Goal: Check status: Check status

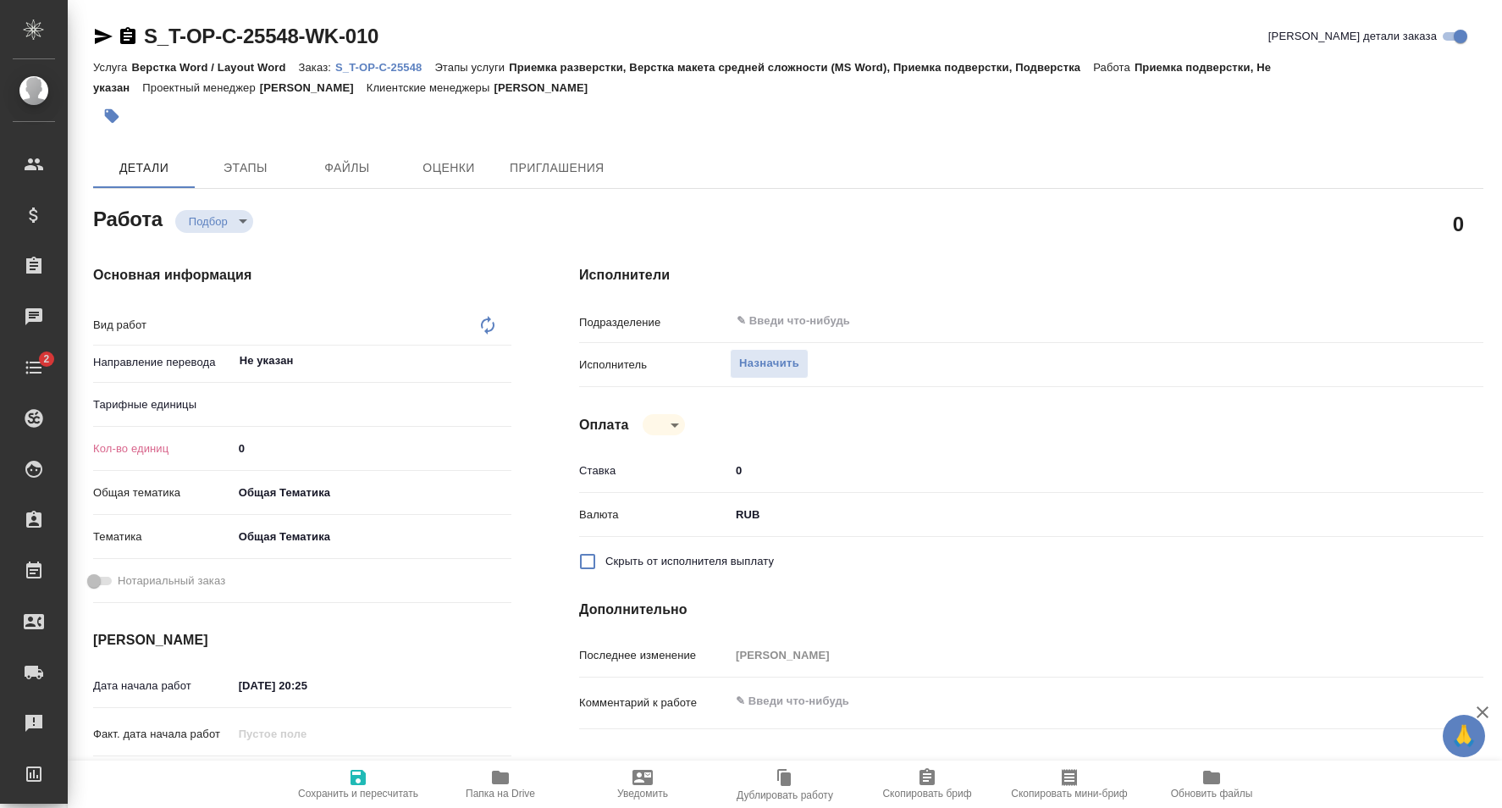
type textarea "x"
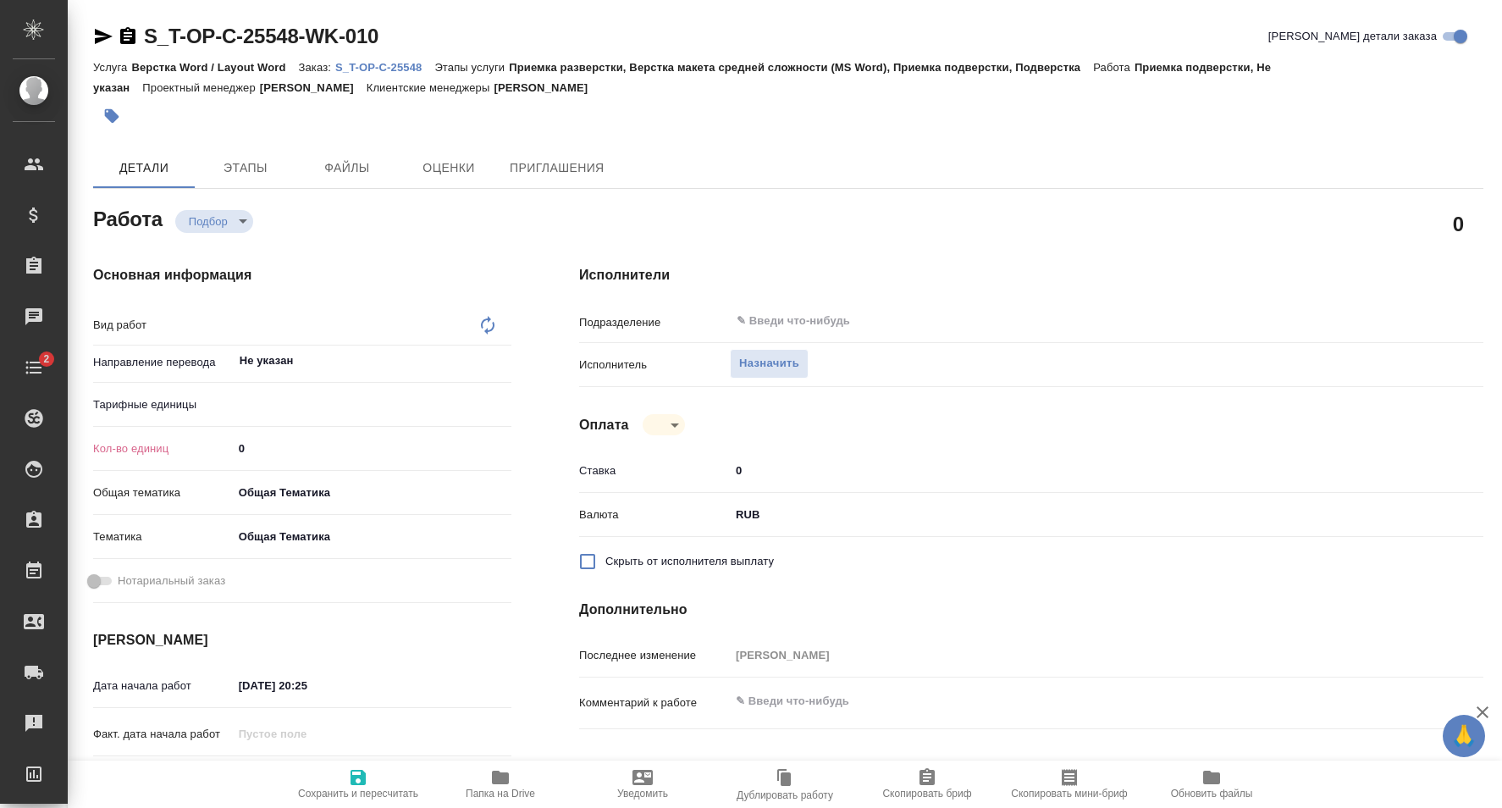
type textarea "x"
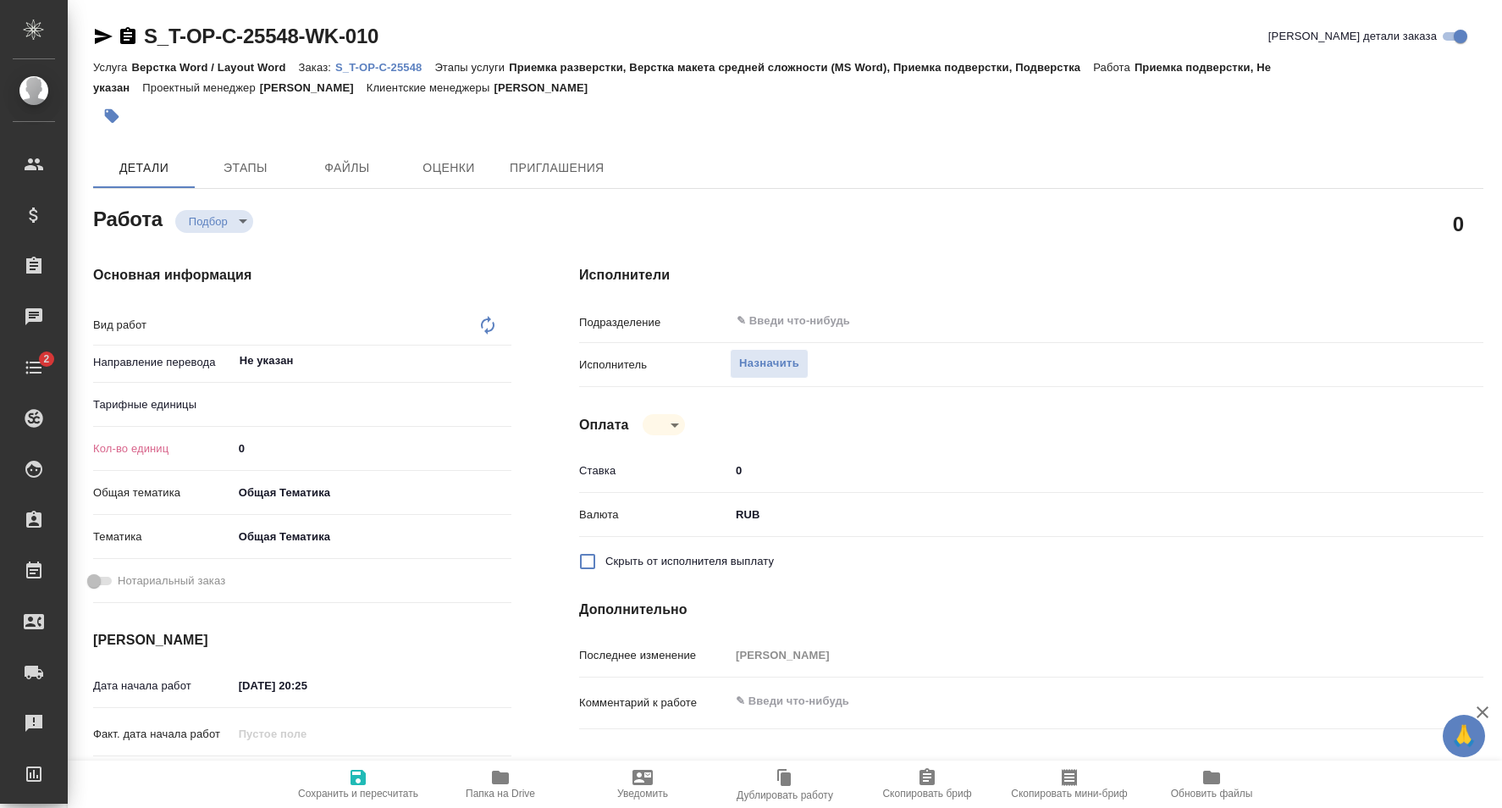
type textarea "x"
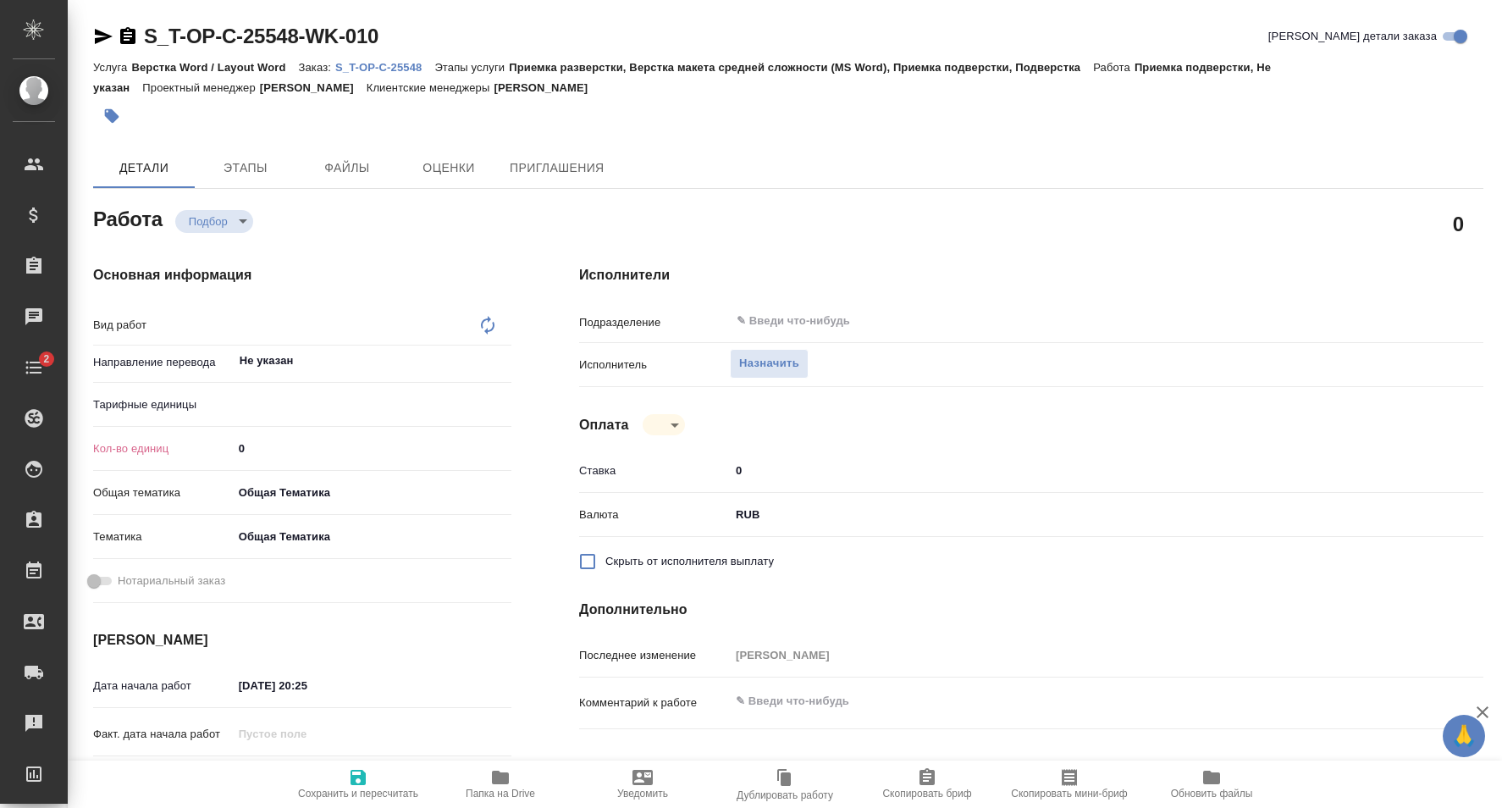
type textarea "x"
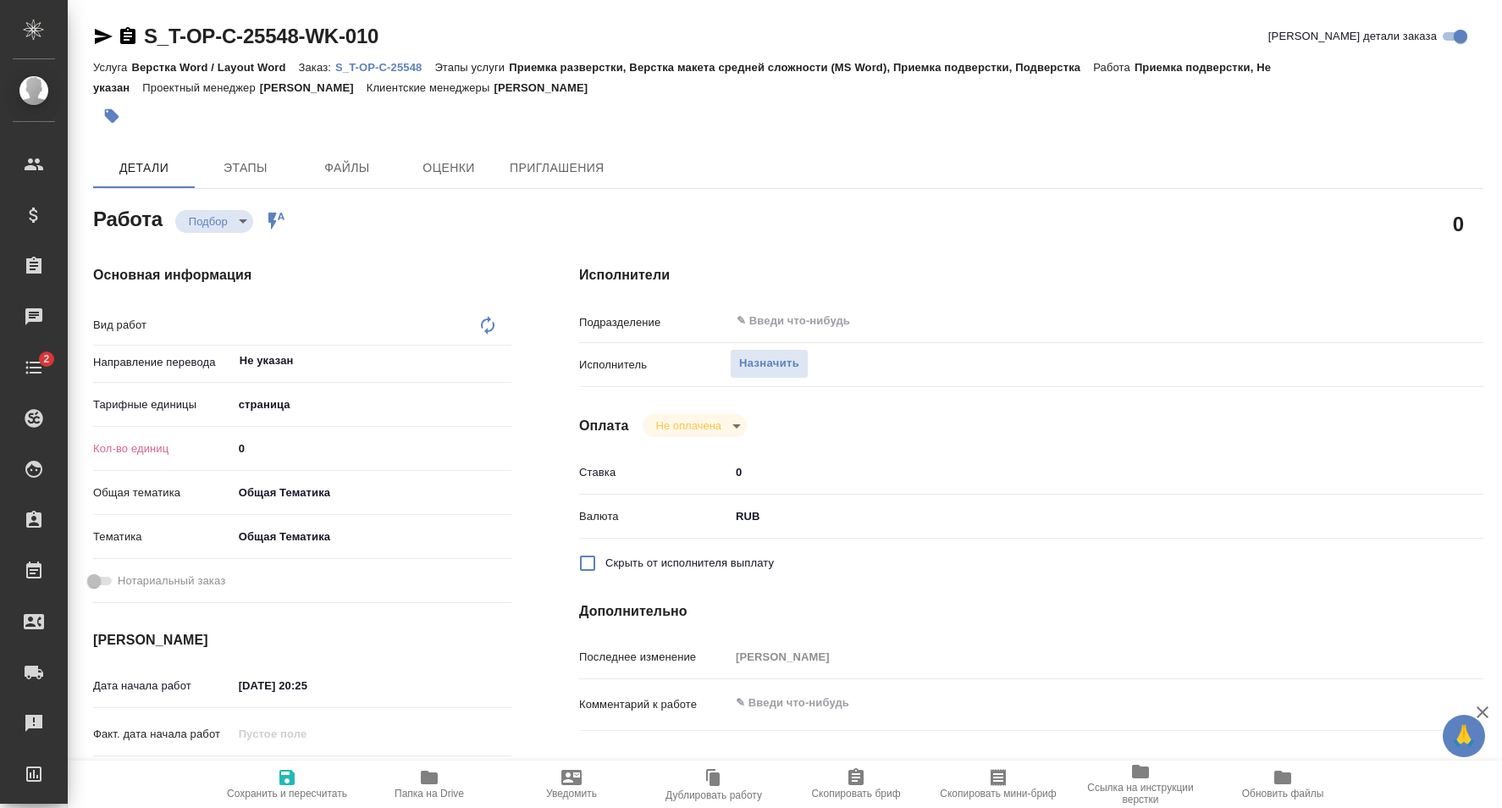
type textarea "x"
type textarea "Приемка подверстки"
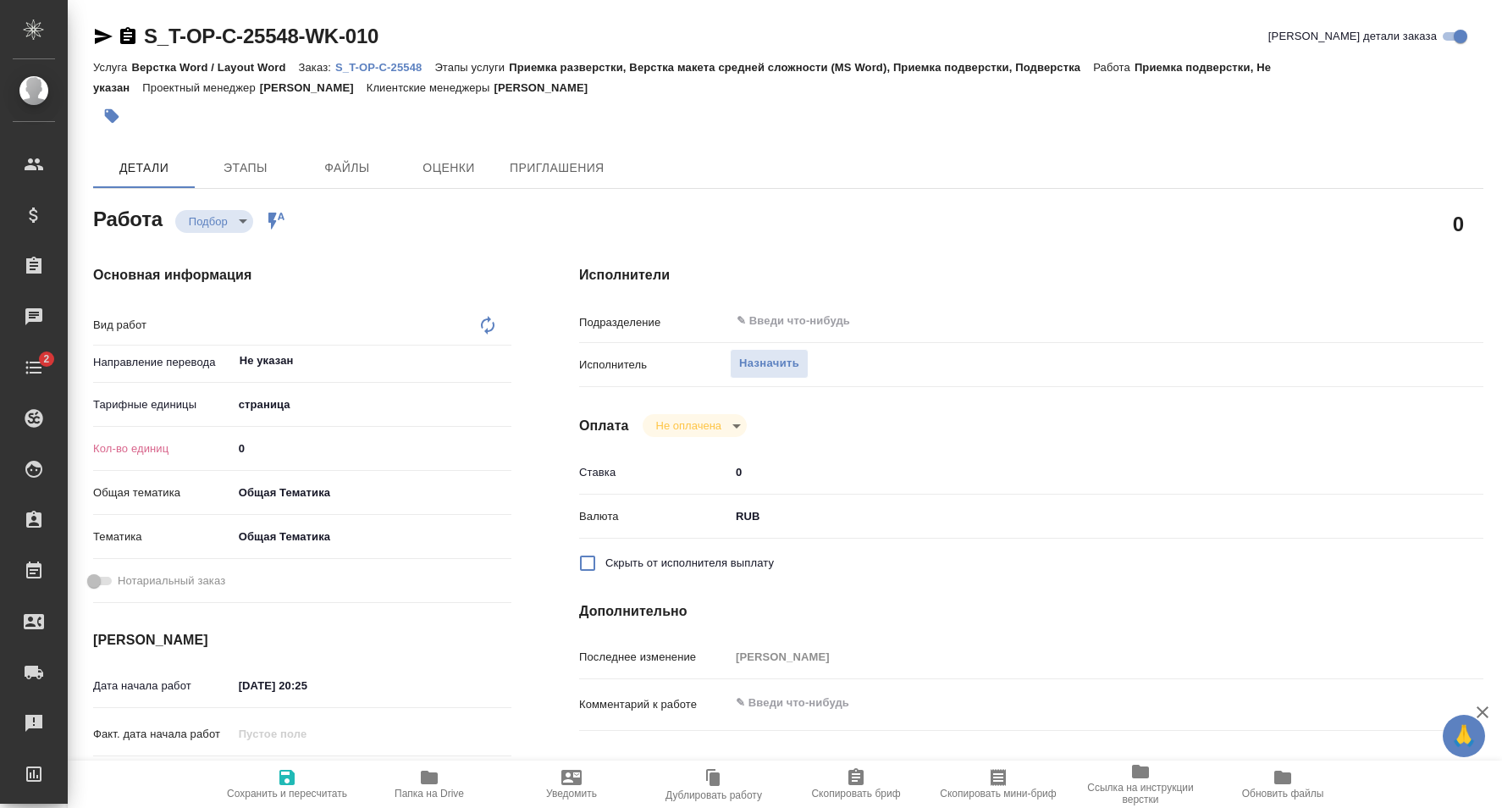
type textarea "x"
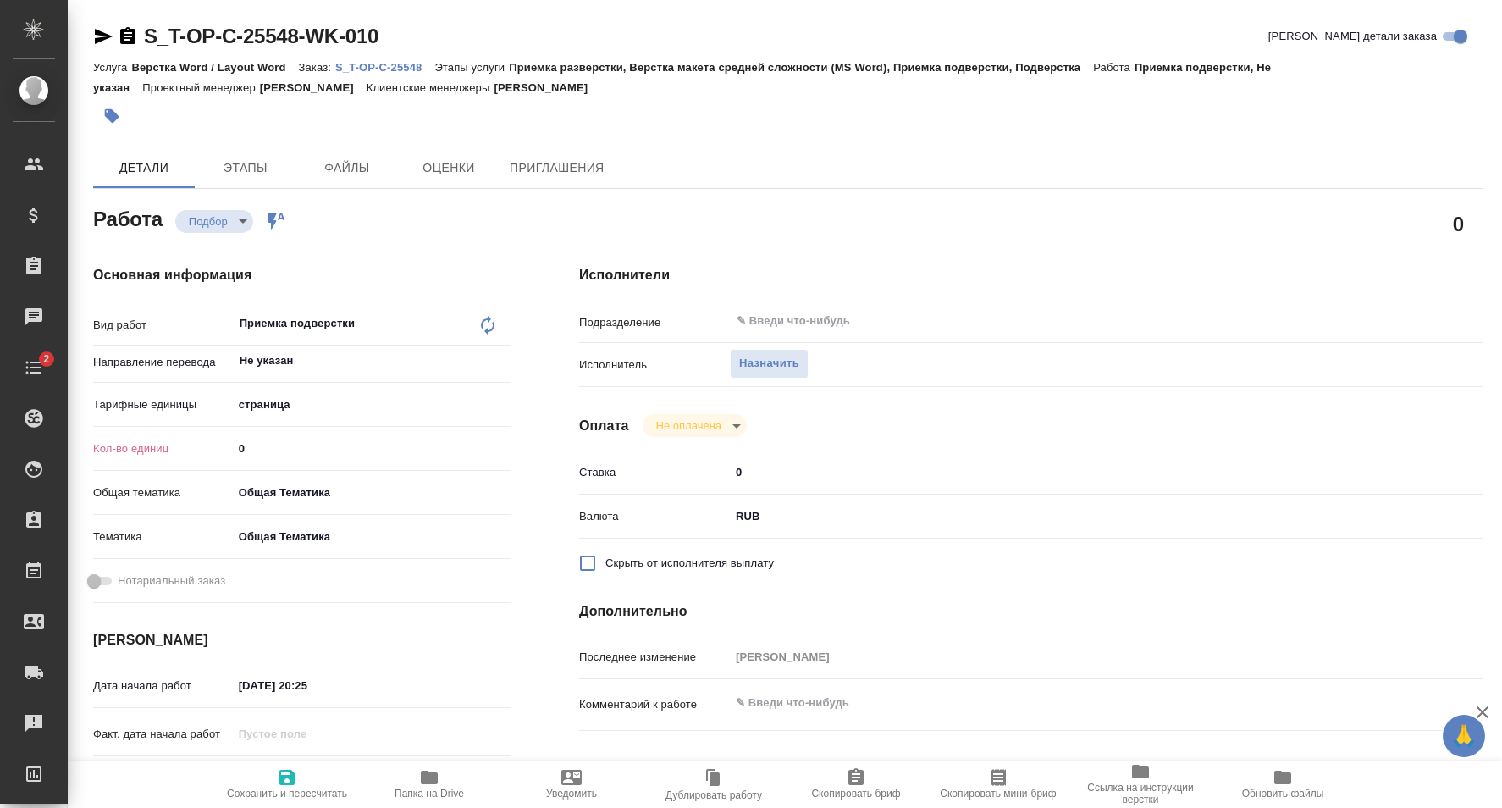
type textarea "x"
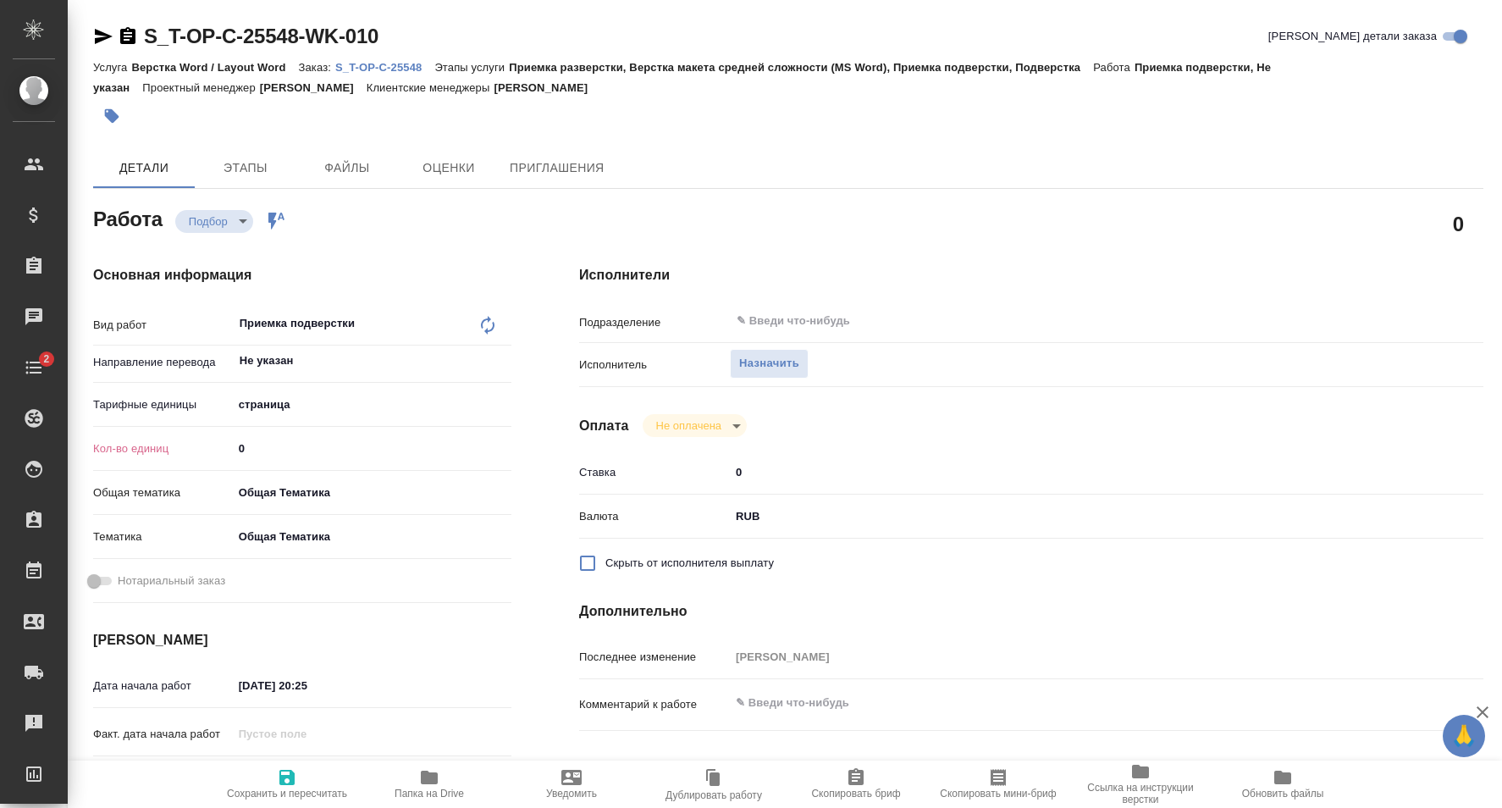
type textarea "x"
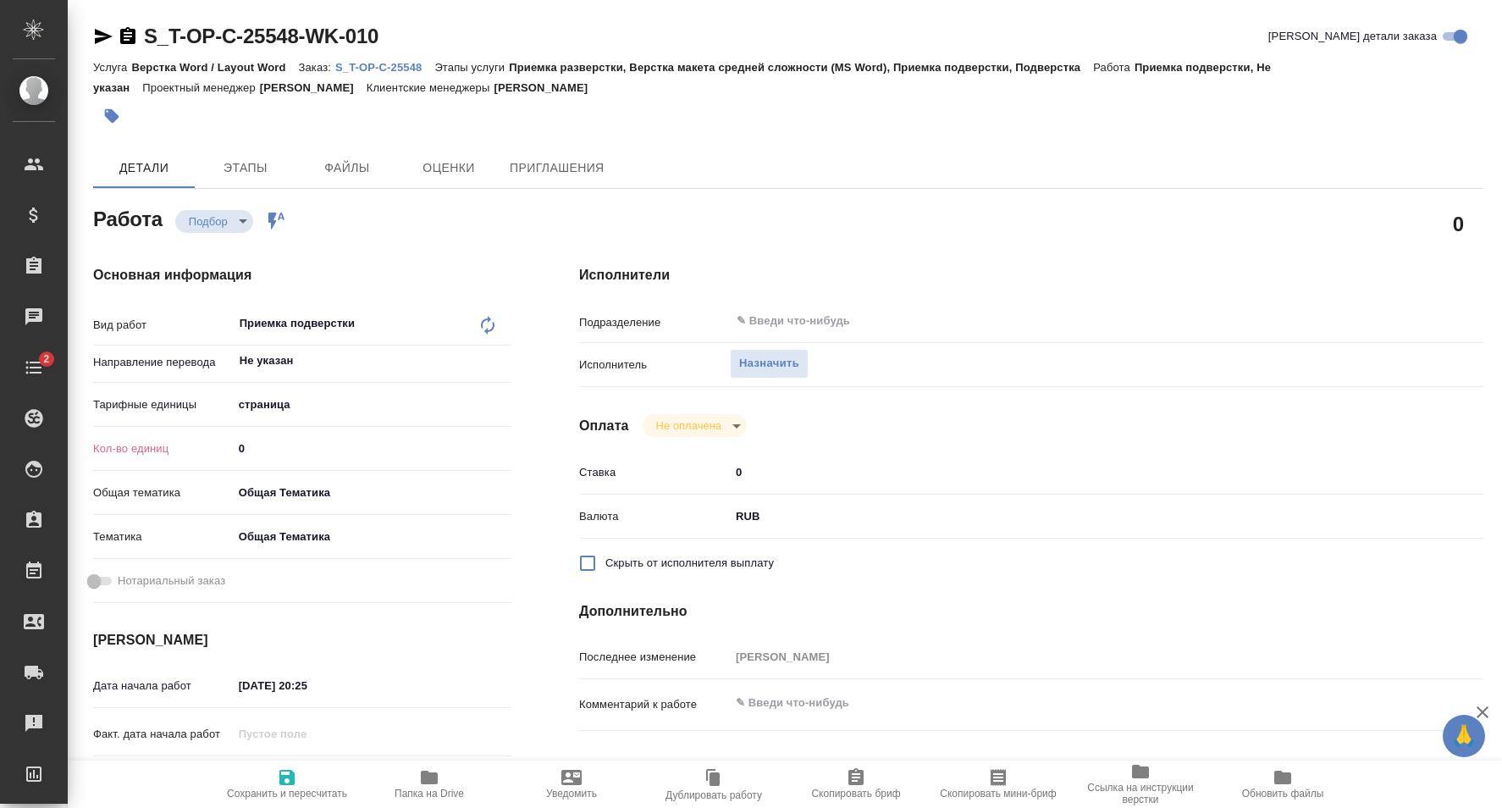
type textarea "x"
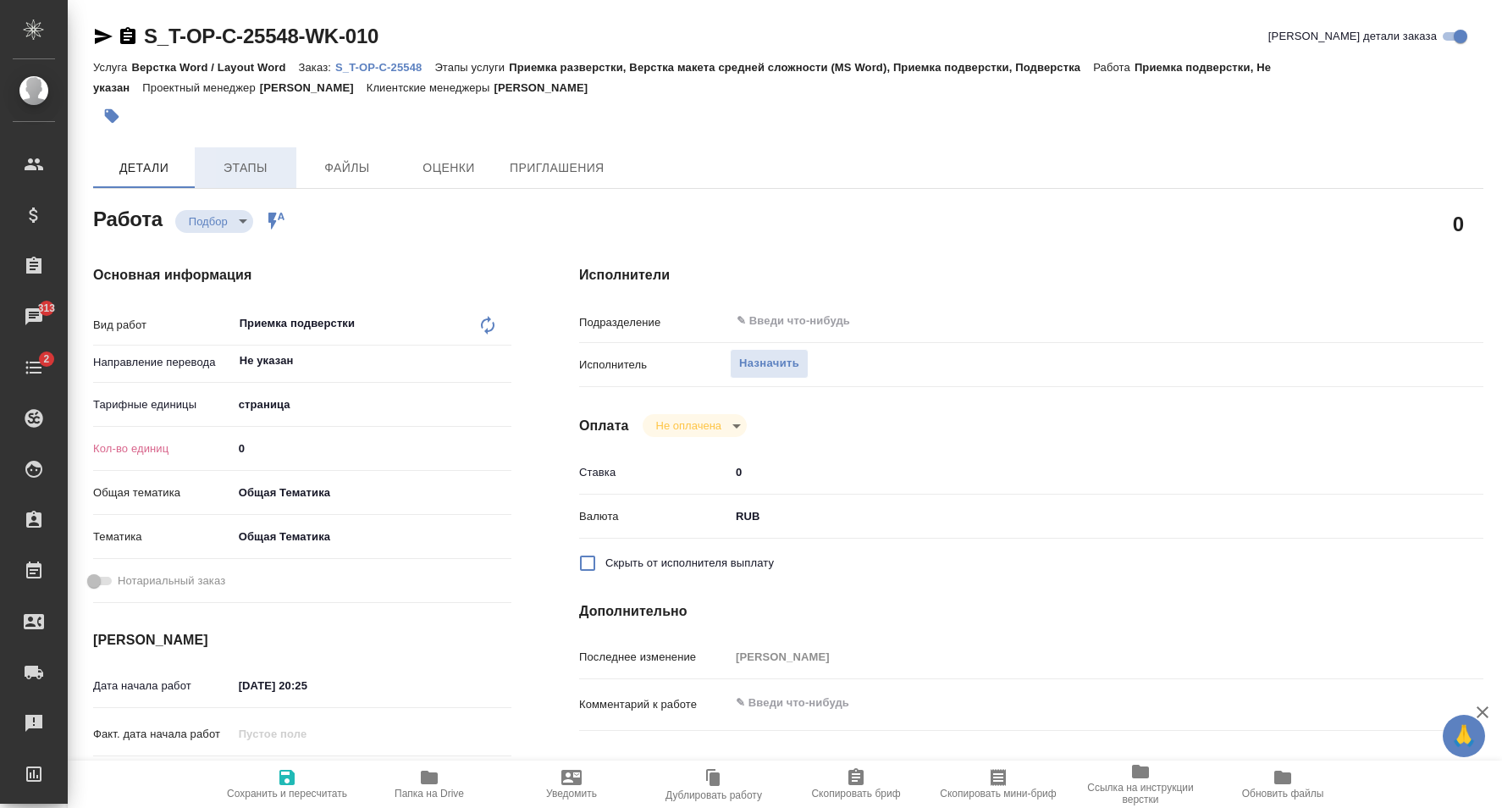
click at [264, 159] on span "Этапы" at bounding box center [245, 167] width 81 height 21
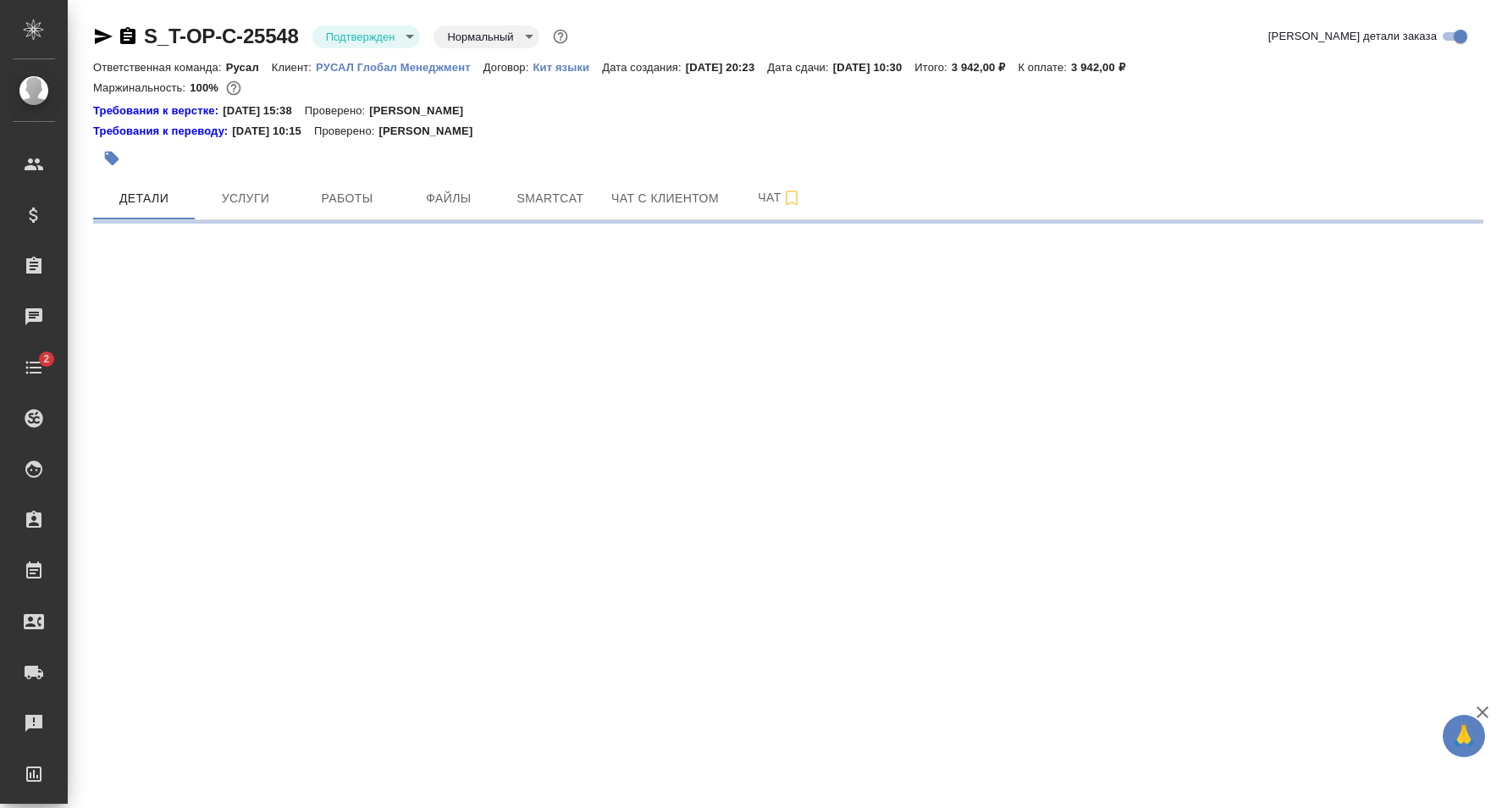
select select "RU"
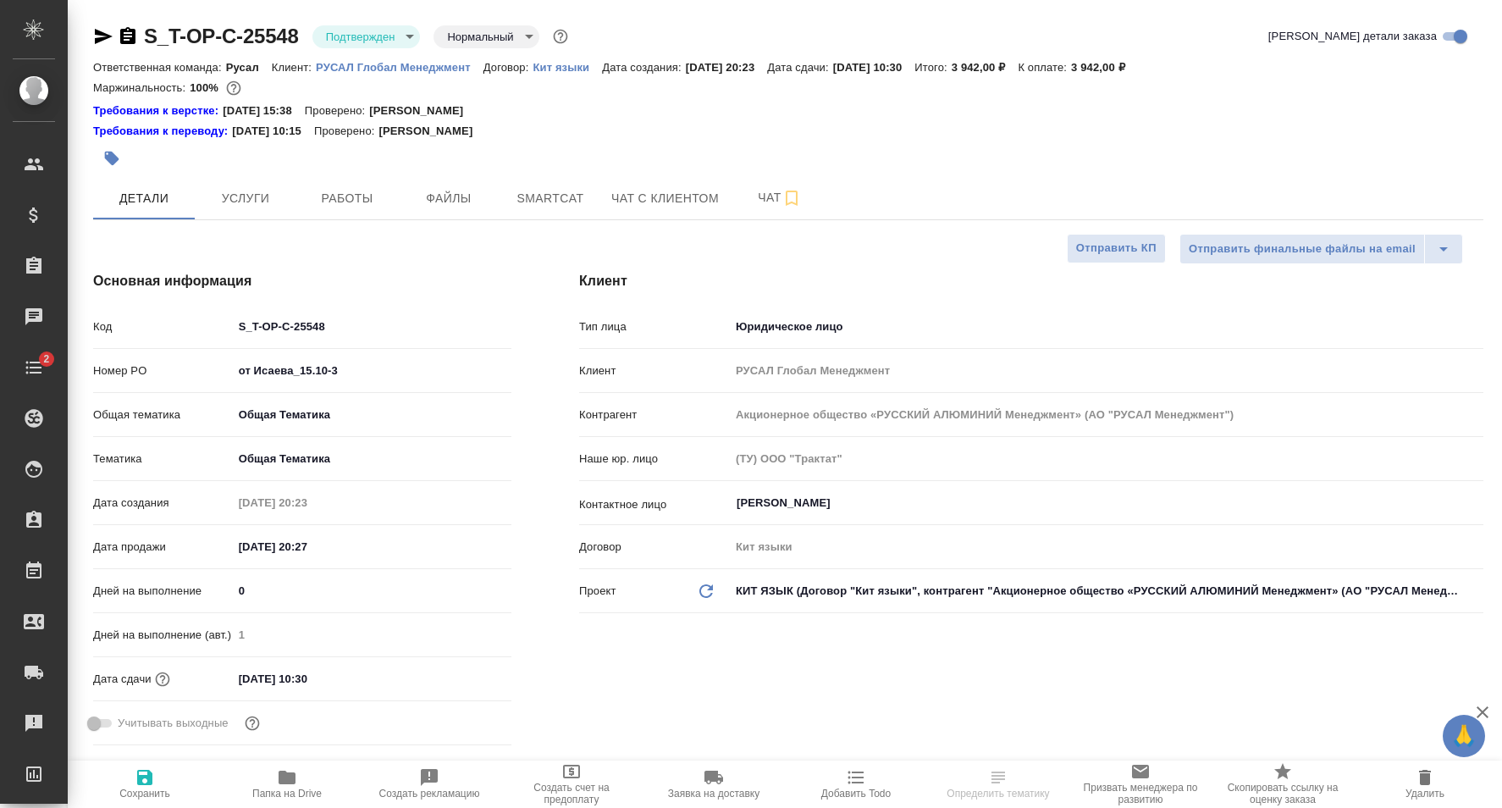
type textarea "x"
type input "[PERSON_NAME]"
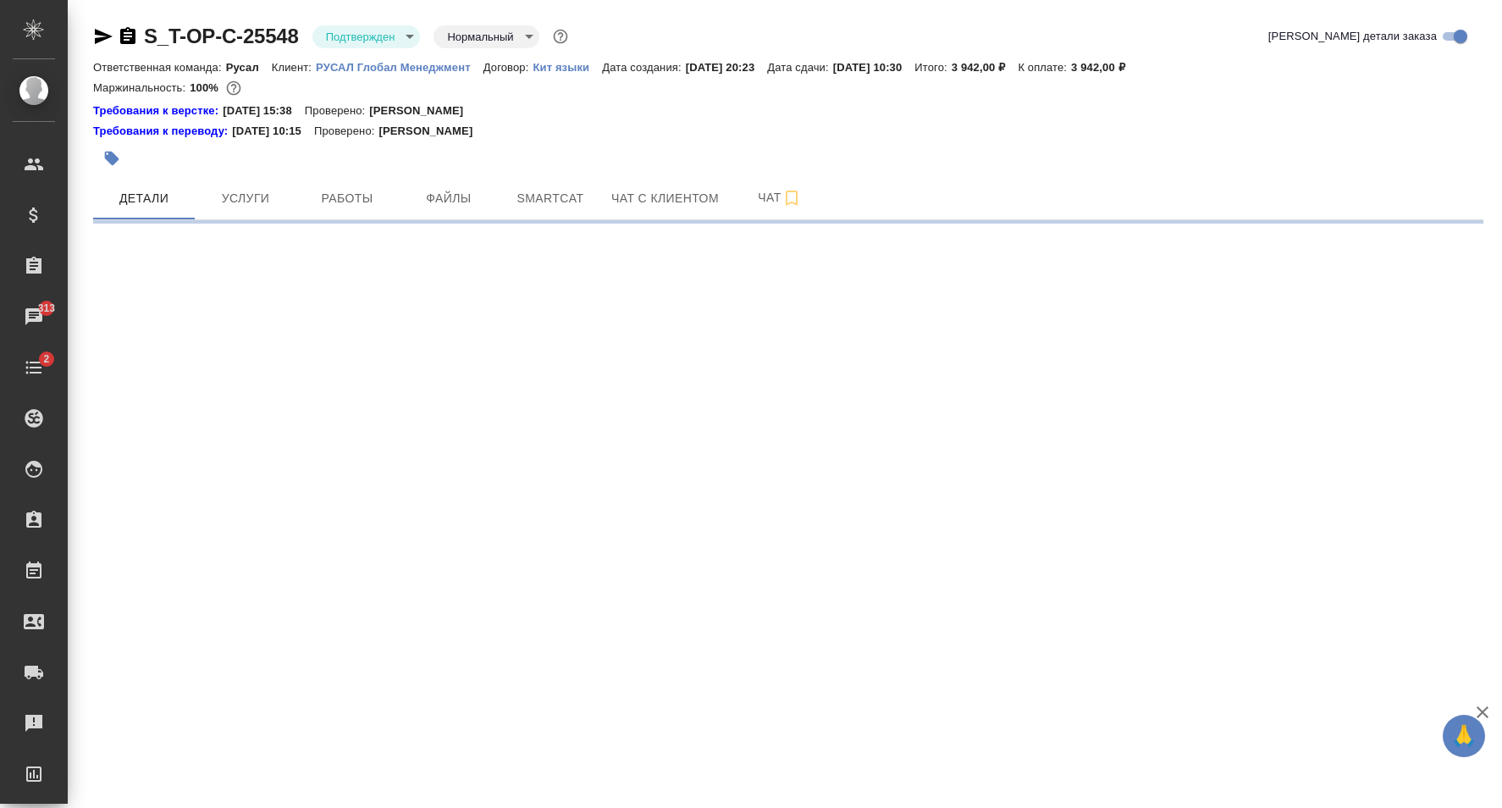
select select "RU"
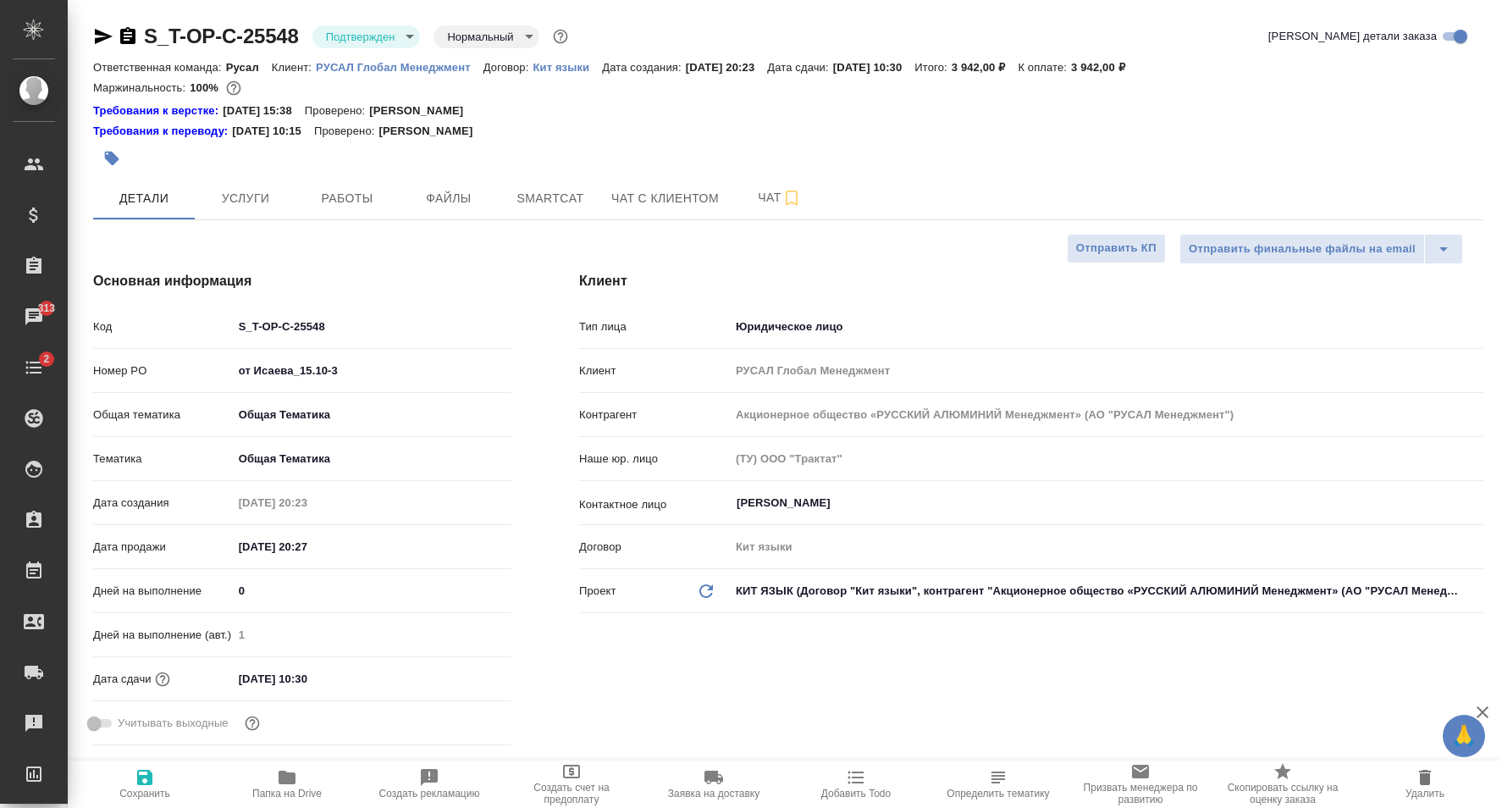
type textarea "x"
click at [592, 250] on div "Клиент Тип лица Юридическое лицо company Клиент РУСАЛ Глобал Менеджмент Контраг…" at bounding box center [1031, 511] width 972 height 549
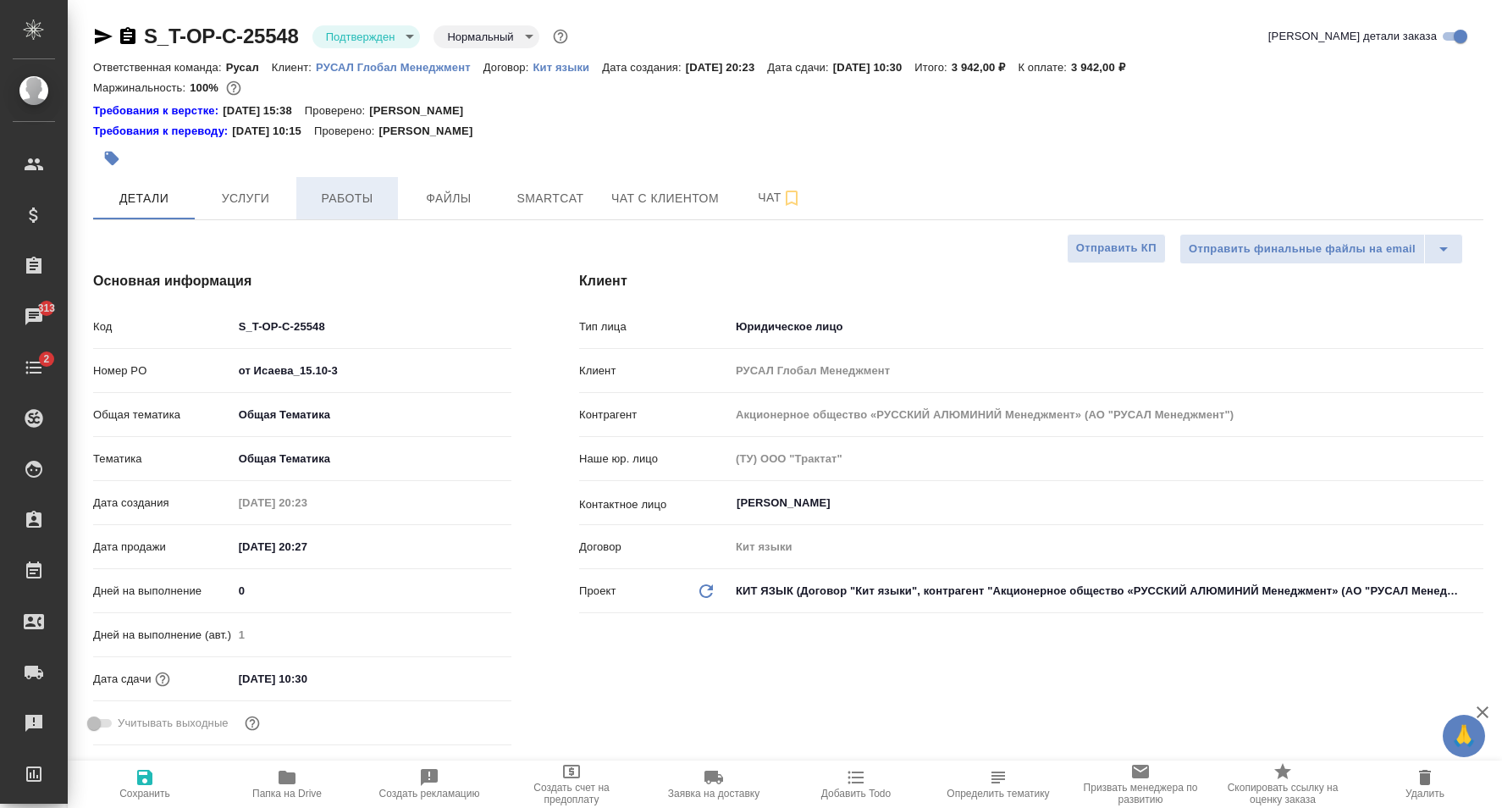
click at [354, 188] on button "Работы" at bounding box center [347, 198] width 102 height 42
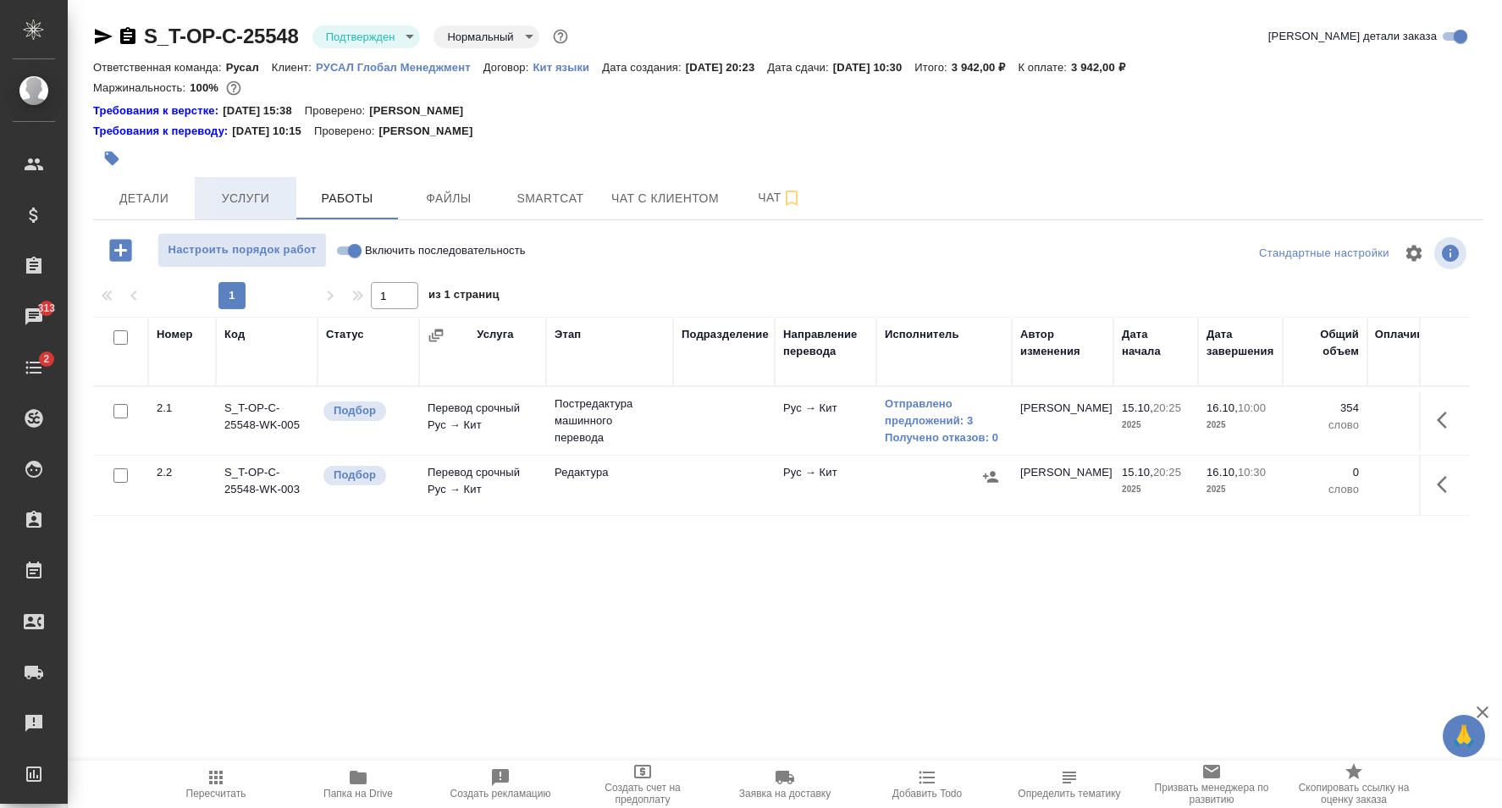
click at [240, 190] on span "Услуги" at bounding box center [245, 198] width 81 height 21
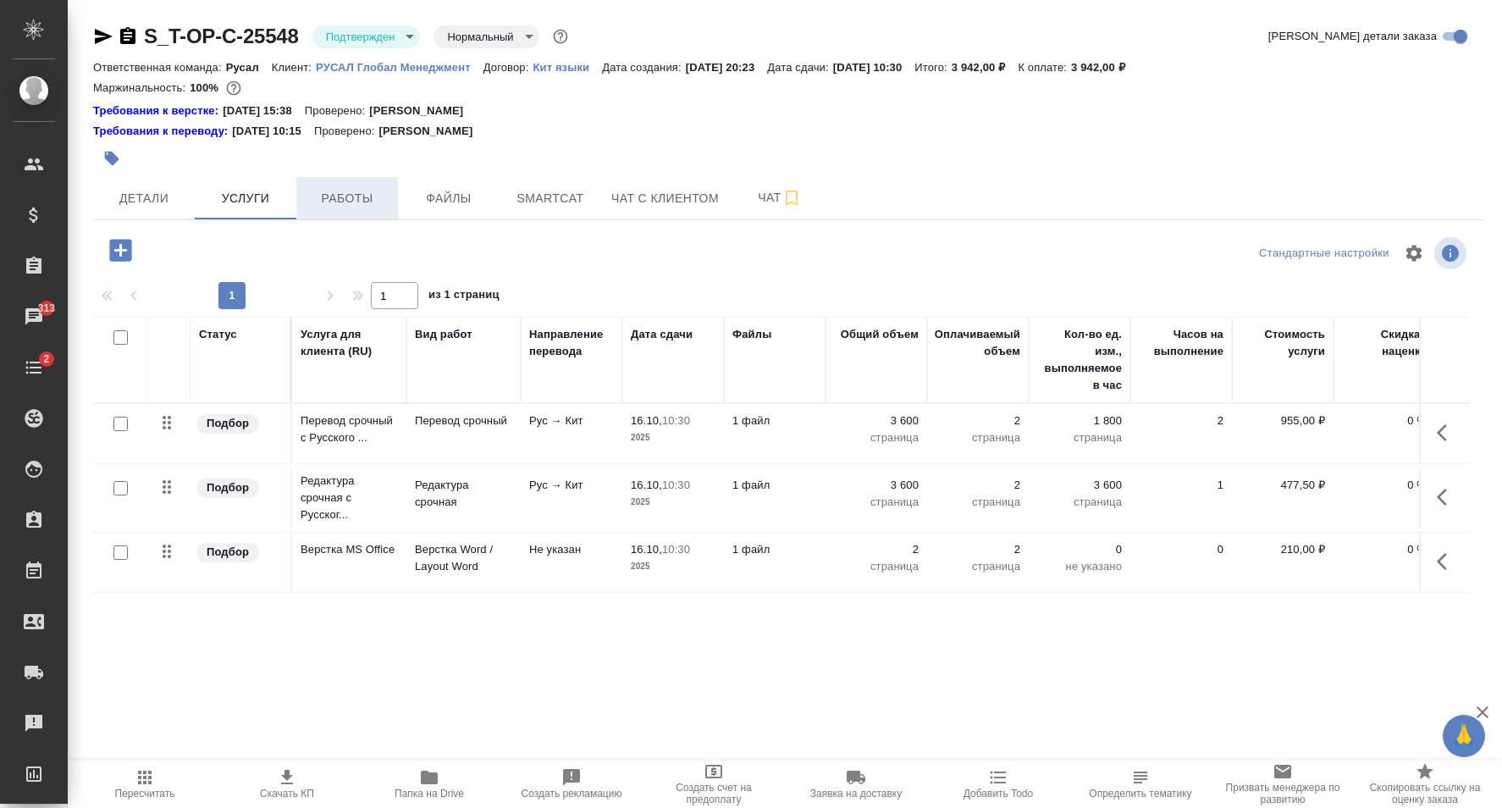
click at [368, 207] on span "Работы" at bounding box center [346, 198] width 81 height 21
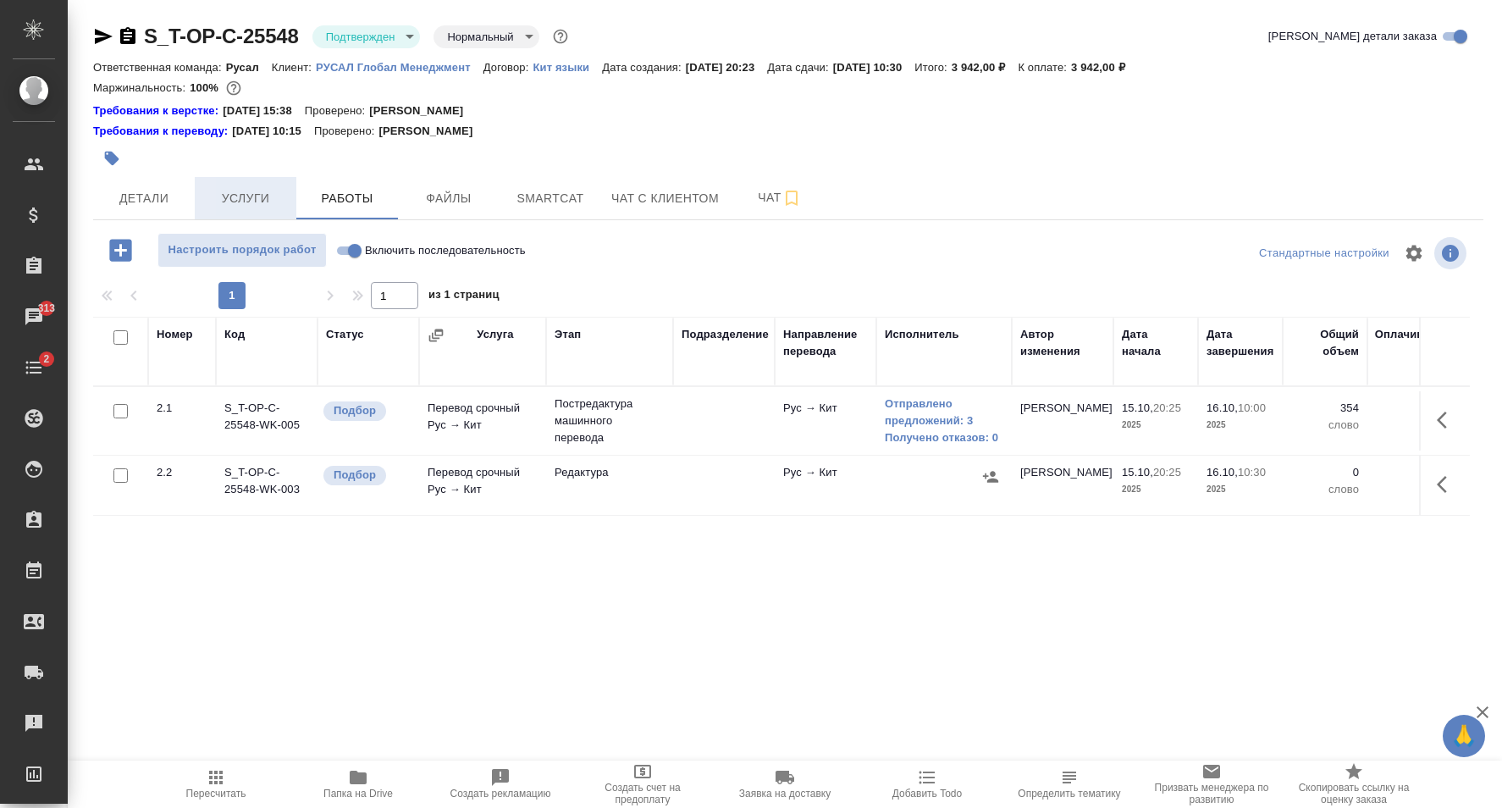
click at [244, 185] on button "Услуги" at bounding box center [246, 198] width 102 height 42
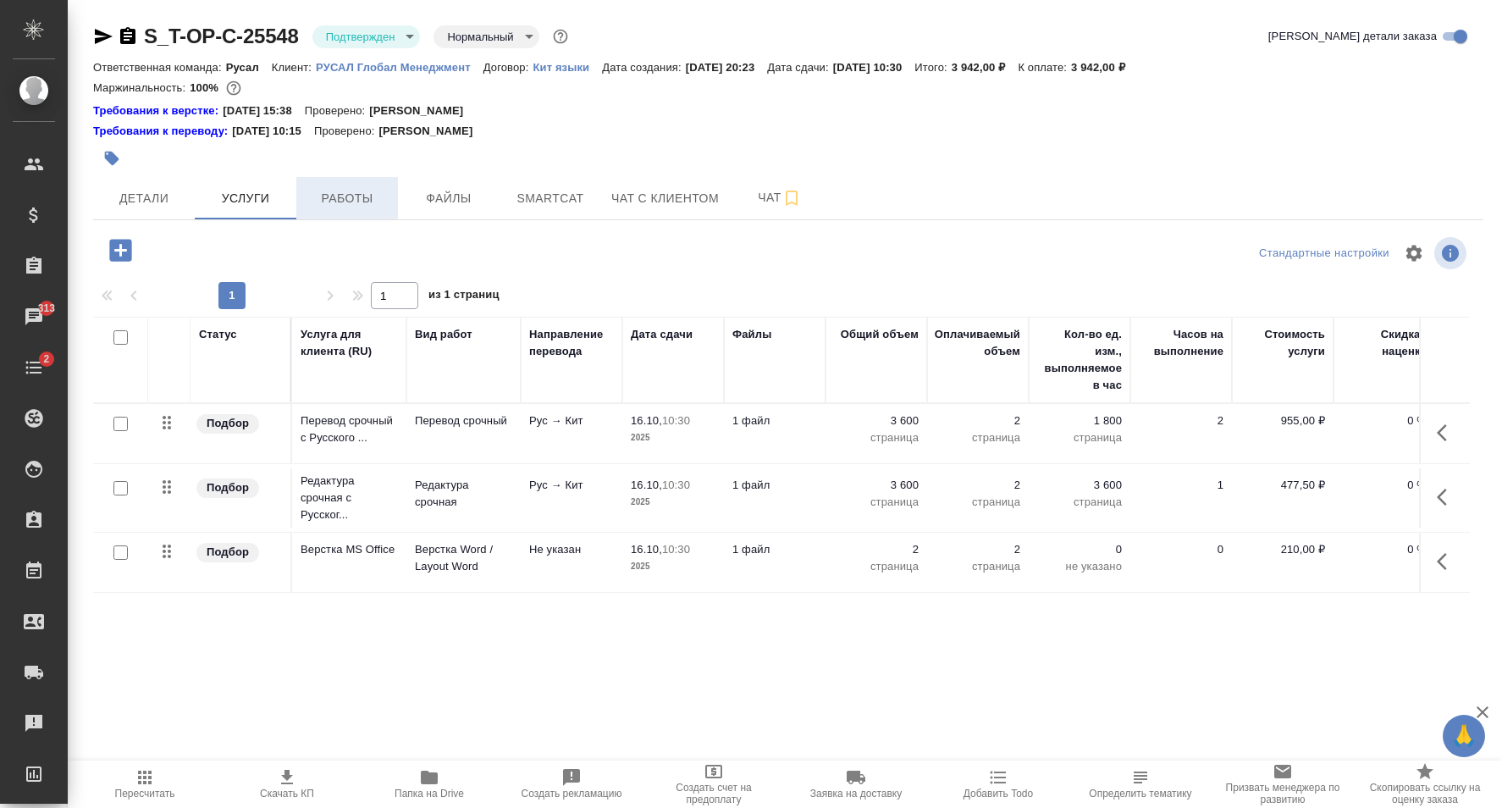
click at [326, 199] on span "Работы" at bounding box center [346, 198] width 81 height 21
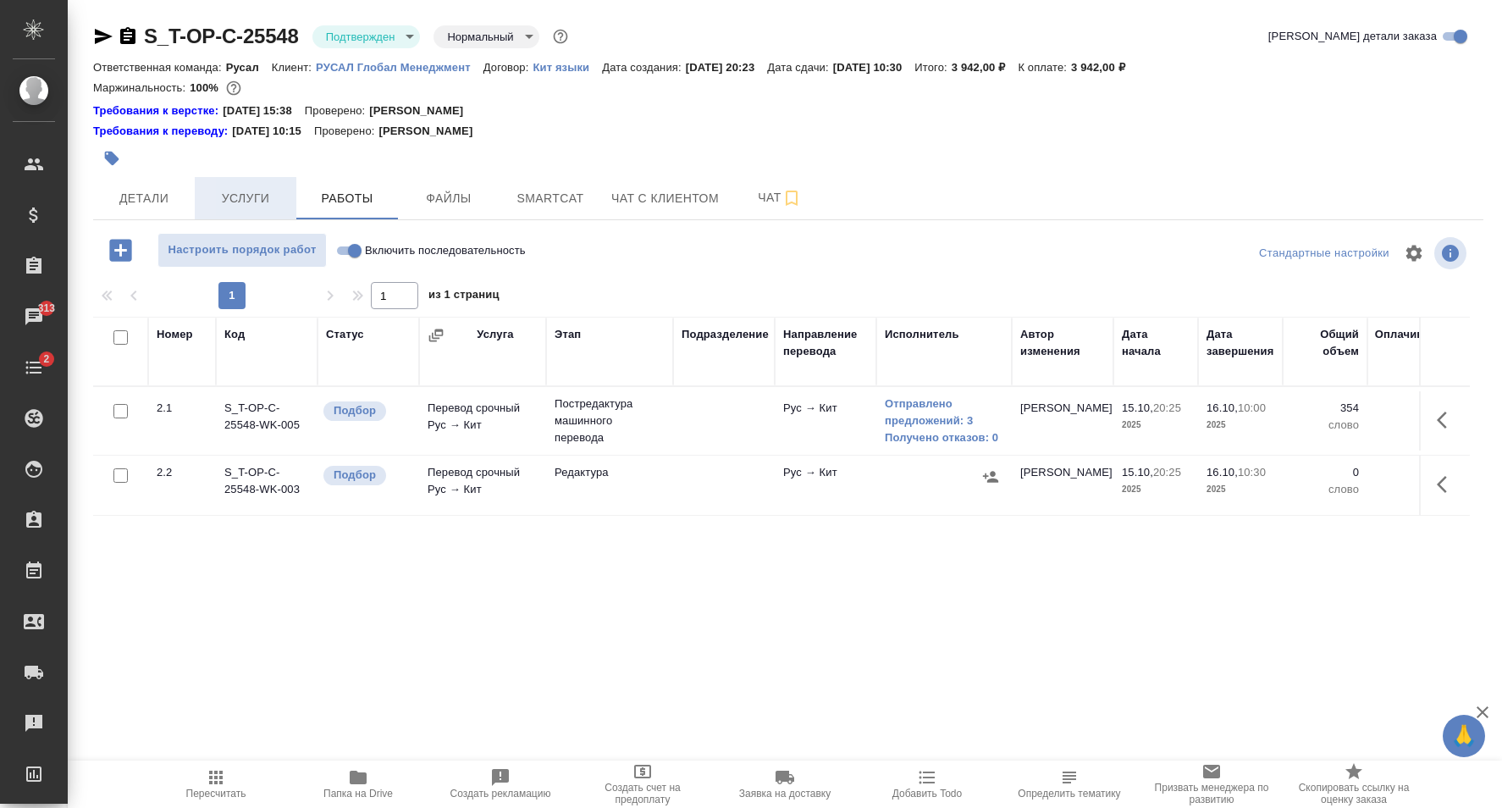
click at [254, 208] on span "Услуги" at bounding box center [245, 198] width 81 height 21
